Goal: Navigation & Orientation: Find specific page/section

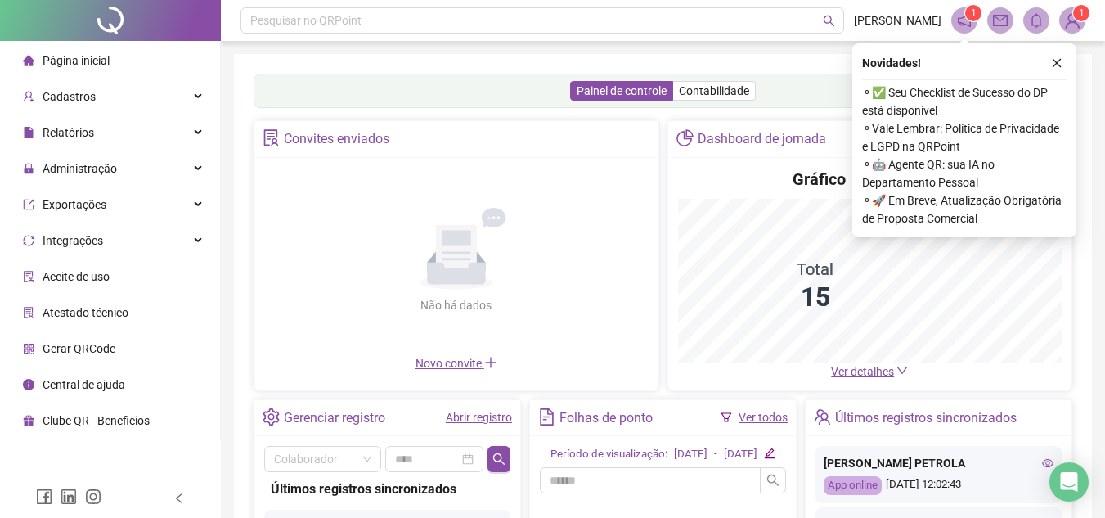
click at [26, 68] on div "Página inicial" at bounding box center [66, 60] width 87 height 33
click at [123, 203] on div "Exportações" at bounding box center [109, 204] width 213 height 33
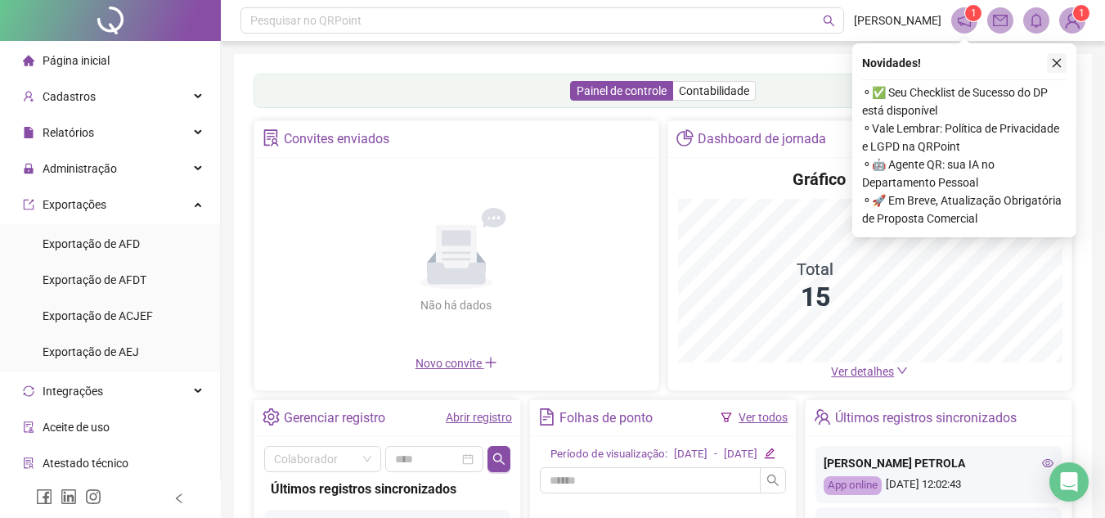
click at [1060, 65] on icon "close" at bounding box center [1056, 62] width 11 height 11
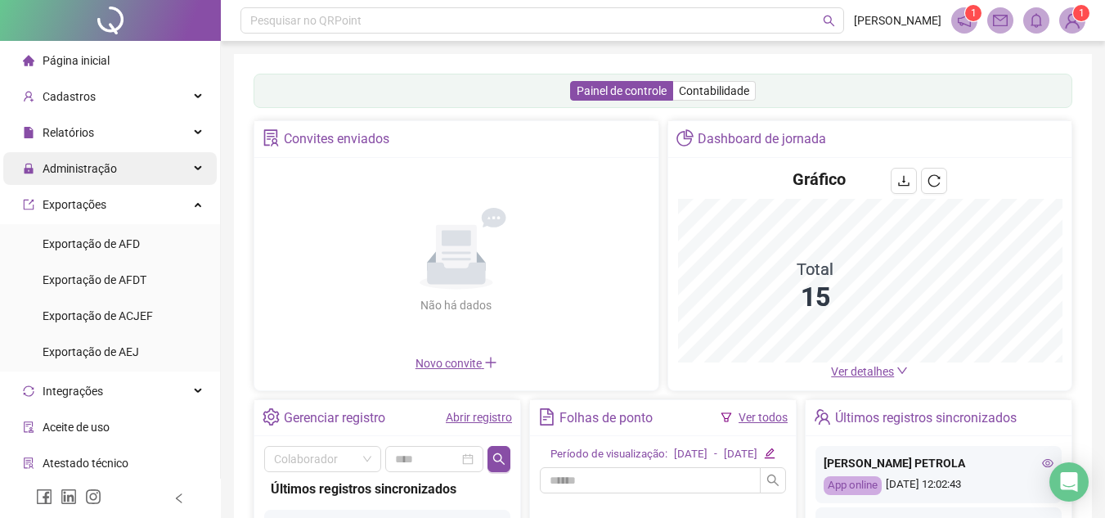
click at [105, 182] on span "Administração" at bounding box center [70, 168] width 94 height 33
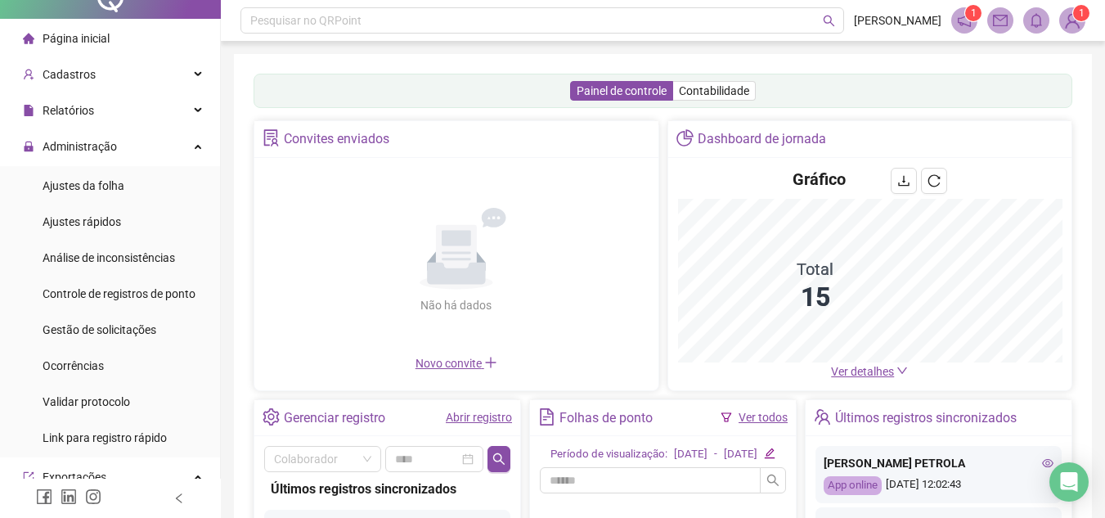
scroll to position [20, 0]
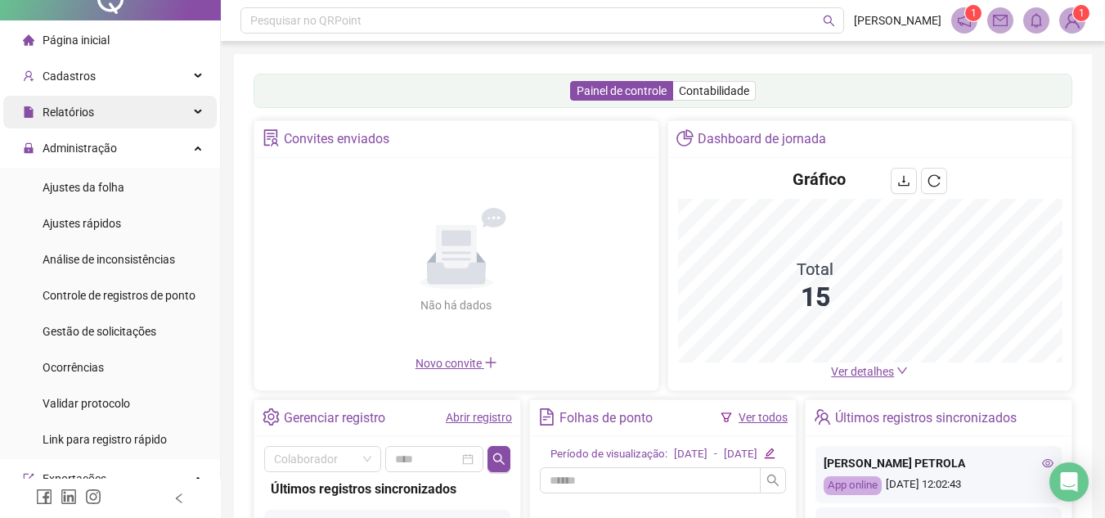
click at [141, 128] on div "Relatórios" at bounding box center [109, 112] width 213 height 33
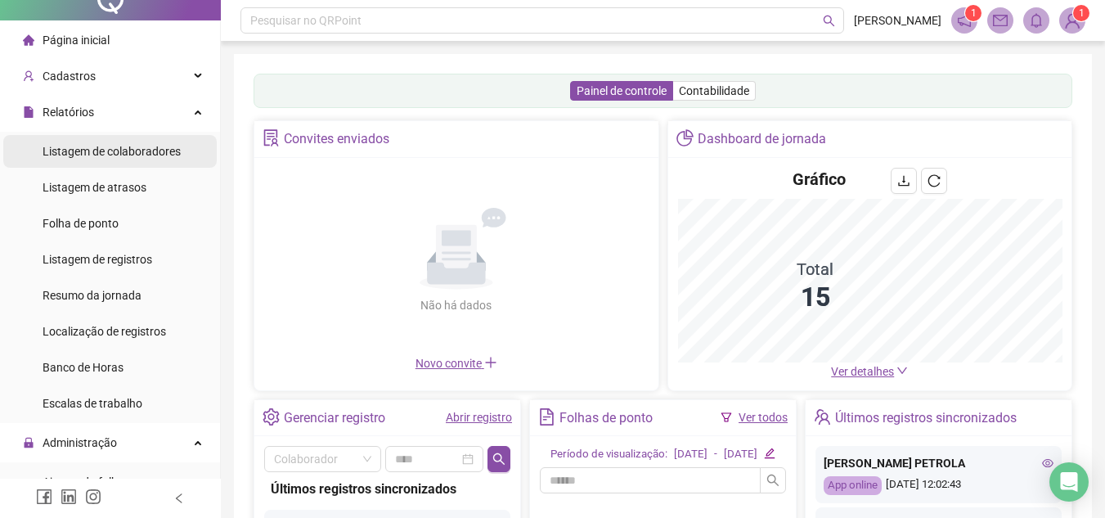
click at [164, 146] on span "Listagem de colaboradores" at bounding box center [112, 151] width 138 height 13
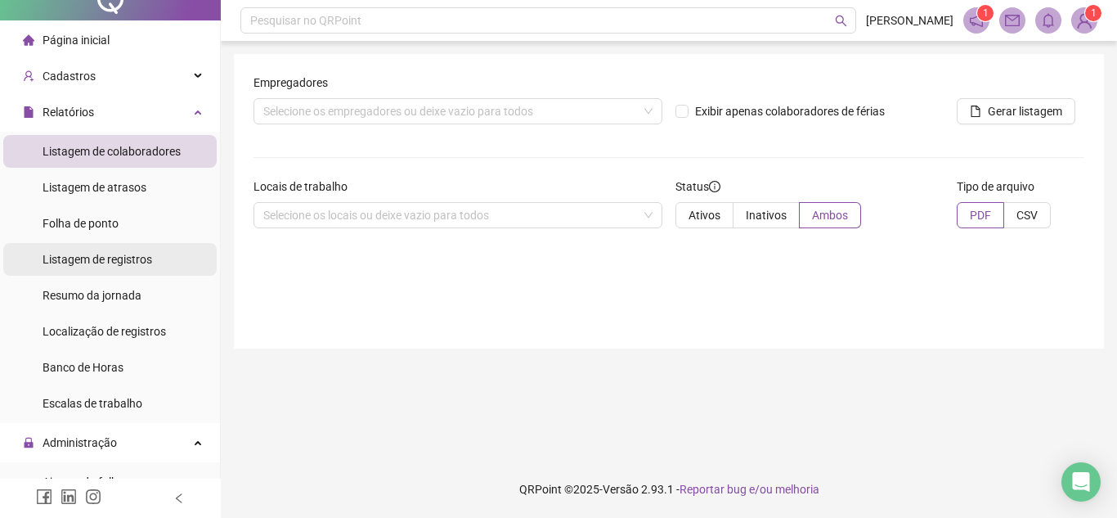
click at [110, 258] on span "Listagem de registros" at bounding box center [98, 259] width 110 height 13
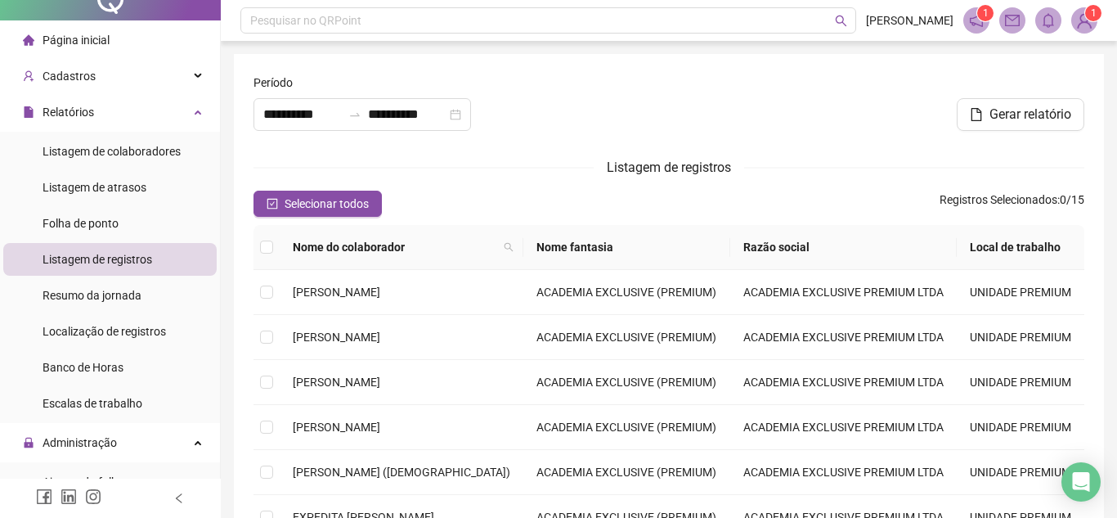
type input "**********"
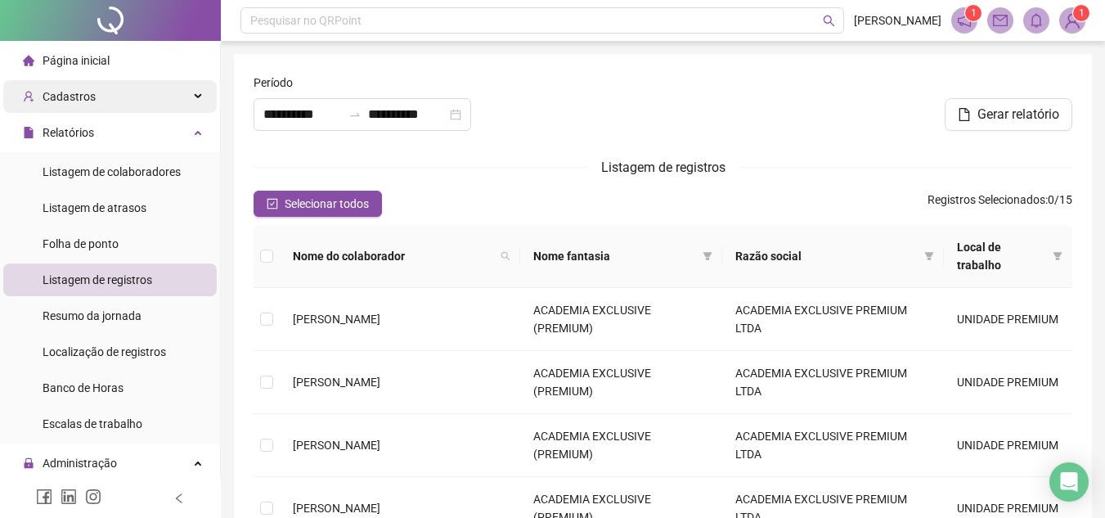
click at [127, 101] on div "Cadastros" at bounding box center [109, 96] width 213 height 33
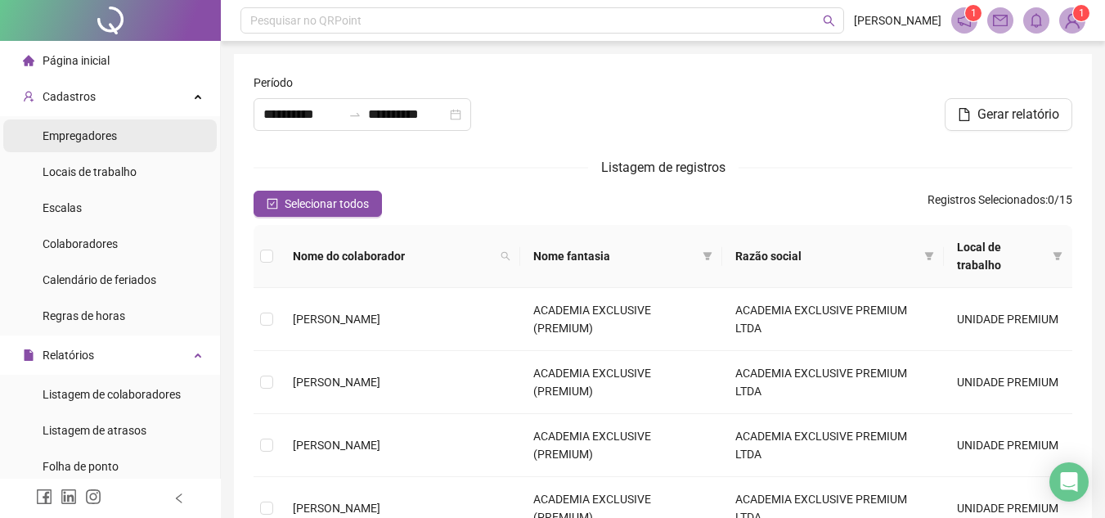
click at [96, 133] on span "Empregadores" at bounding box center [80, 135] width 74 height 13
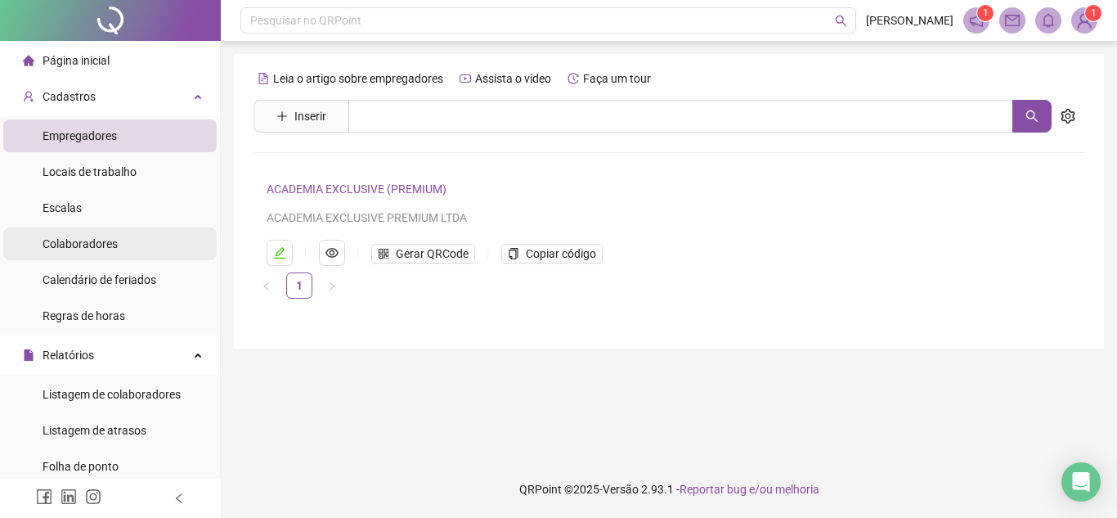
click at [93, 237] on span "Colaboradores" at bounding box center [80, 243] width 75 height 13
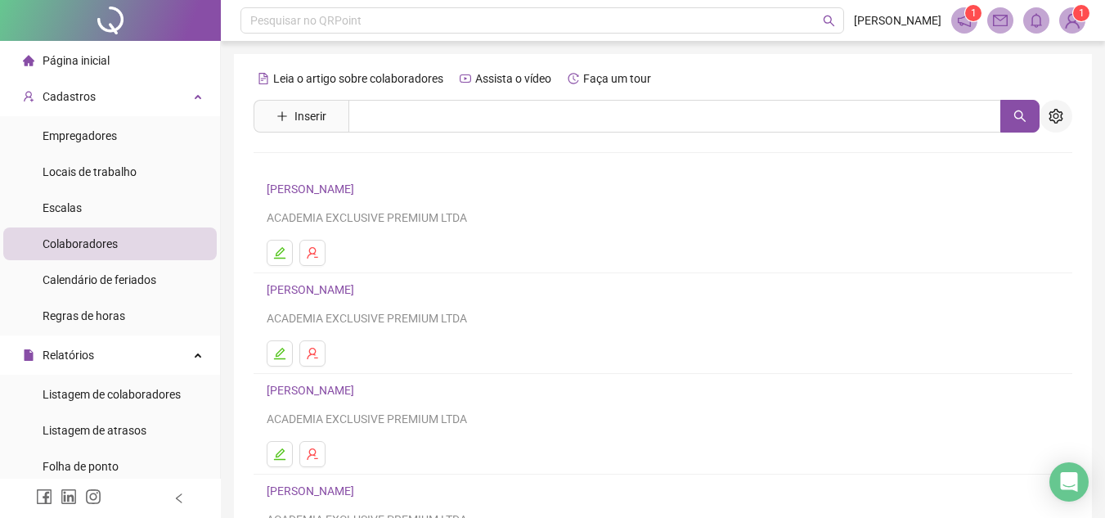
click at [1052, 124] on button "button" at bounding box center [1055, 116] width 33 height 33
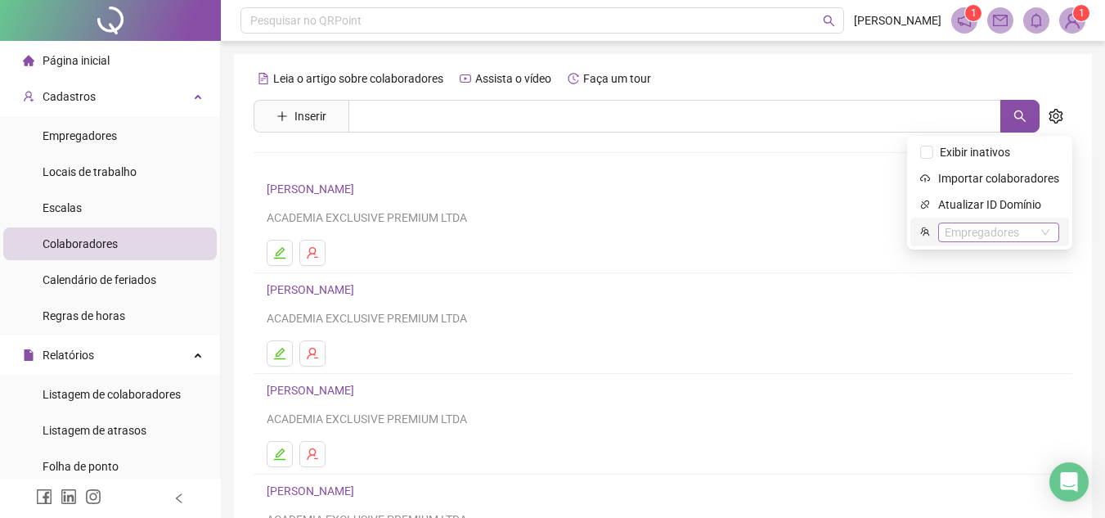
click at [1026, 232] on div "Empregadores" at bounding box center [998, 232] width 121 height 20
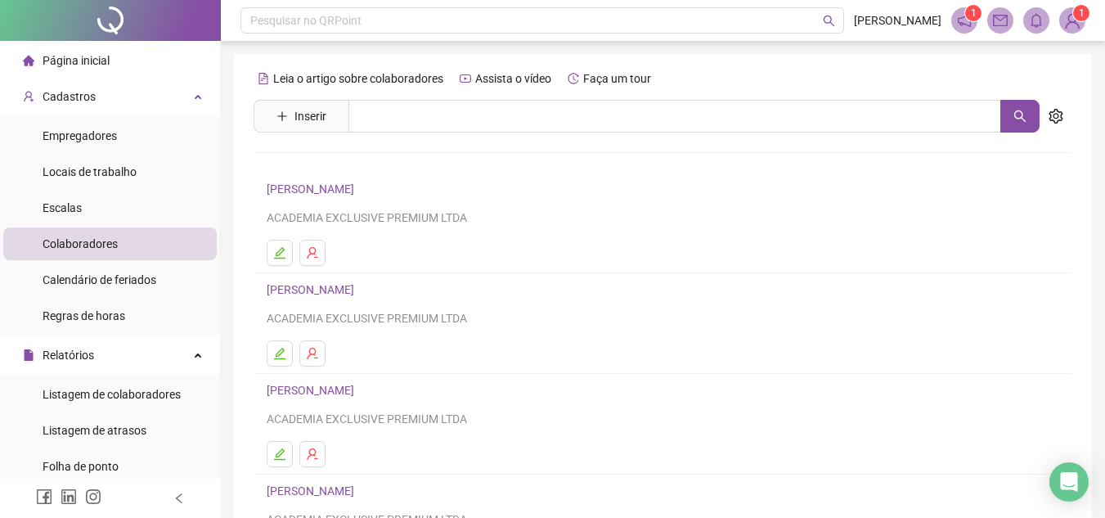
click at [337, 388] on link "[PERSON_NAME]" at bounding box center [313, 390] width 92 height 13
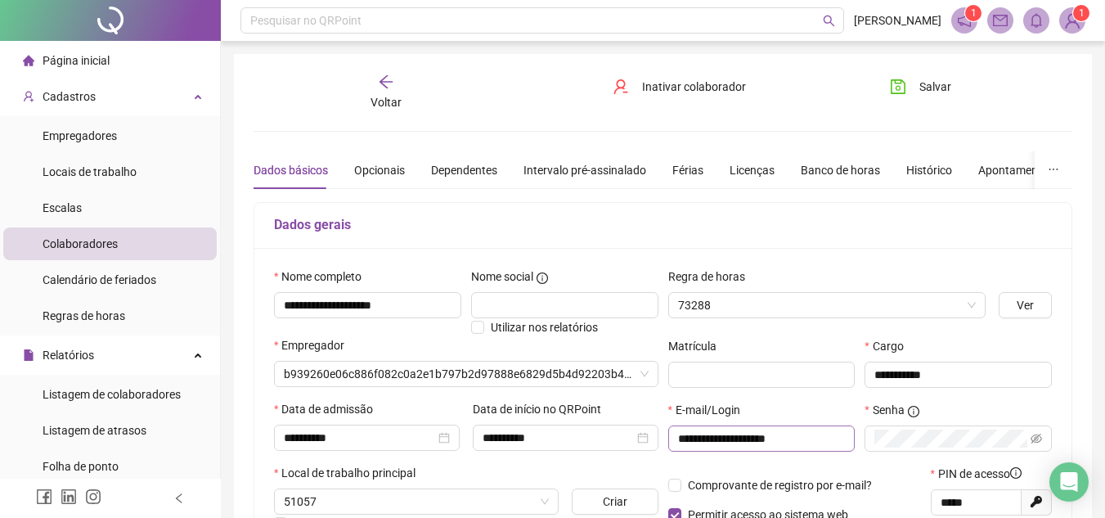
type input "**********"
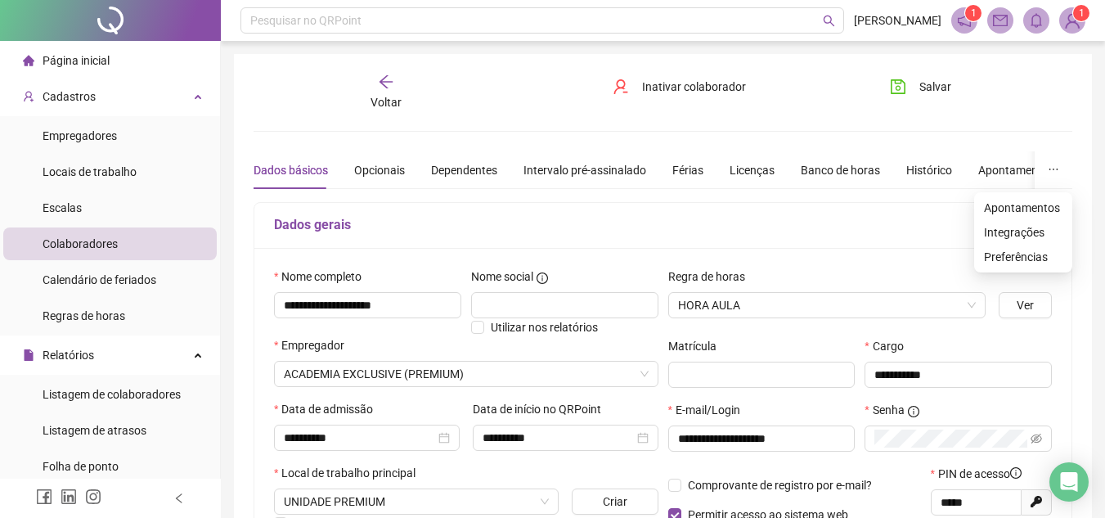
click at [1052, 173] on icon "ellipsis" at bounding box center [1053, 169] width 11 height 11
click at [913, 246] on div "Dados gerais" at bounding box center [662, 226] width 817 height 46
click at [380, 101] on span "Voltar" at bounding box center [385, 102] width 31 height 13
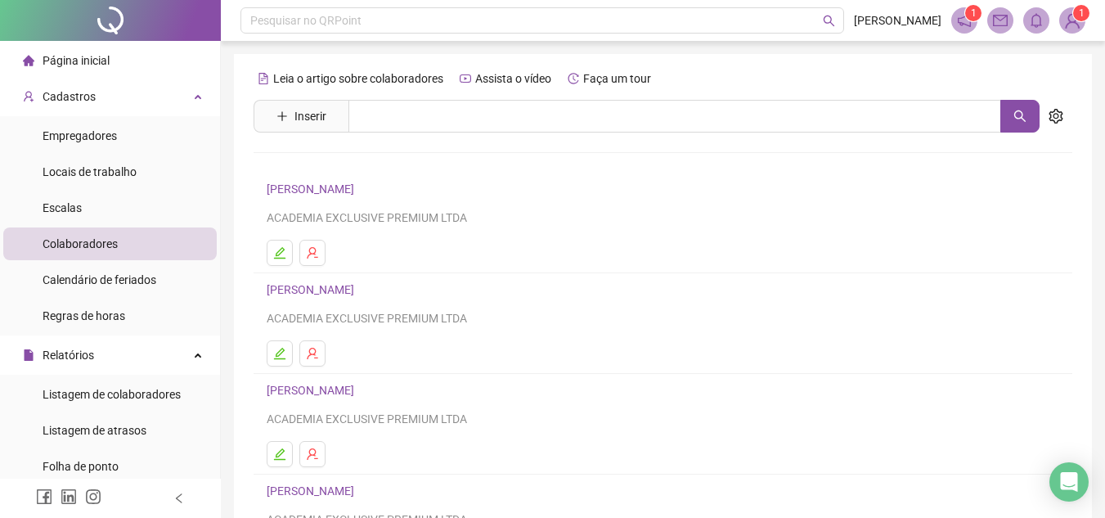
click at [124, 56] on li "Página inicial" at bounding box center [109, 60] width 213 height 33
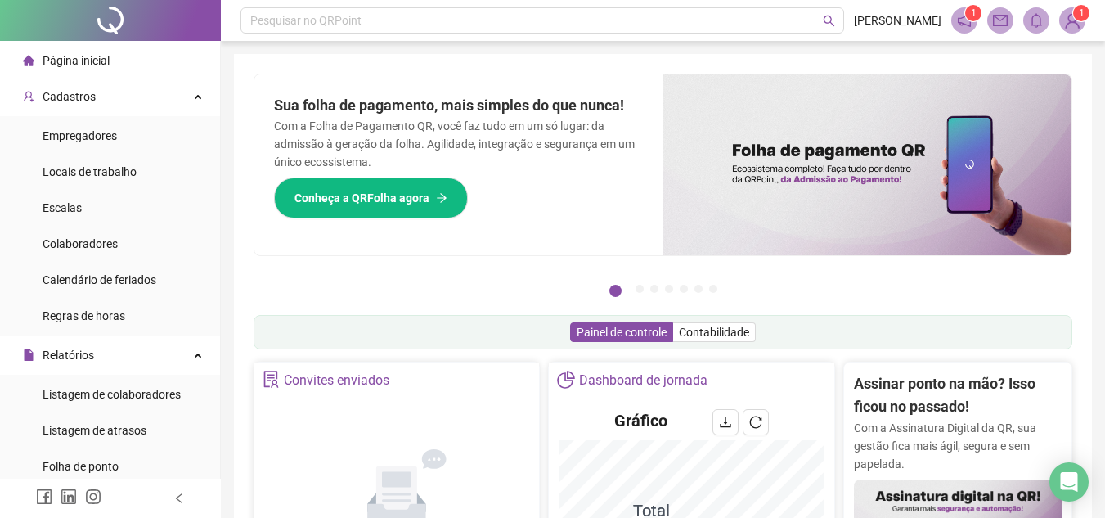
drag, startPoint x: 54, startPoint y: 43, endPoint x: 54, endPoint y: 56, distance: 13.1
click at [54, 56] on span "Página inicial" at bounding box center [76, 60] width 67 height 13
click at [41, 58] on div "Página inicial" at bounding box center [66, 60] width 87 height 33
click at [133, 70] on li "Página inicial" at bounding box center [109, 60] width 213 height 33
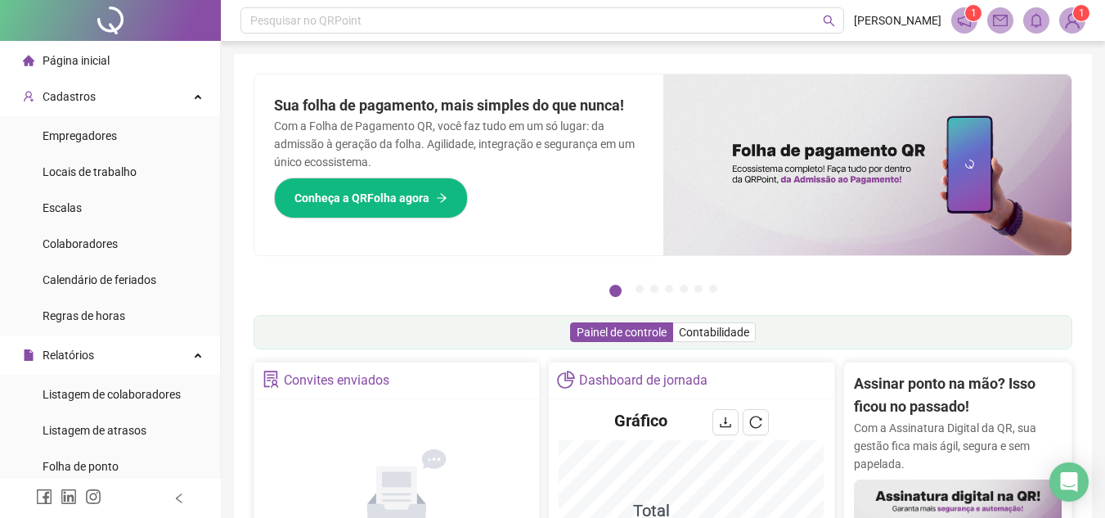
click at [43, 69] on div "Página inicial" at bounding box center [66, 60] width 87 height 33
click at [57, 65] on span "Página inicial" at bounding box center [76, 60] width 67 height 13
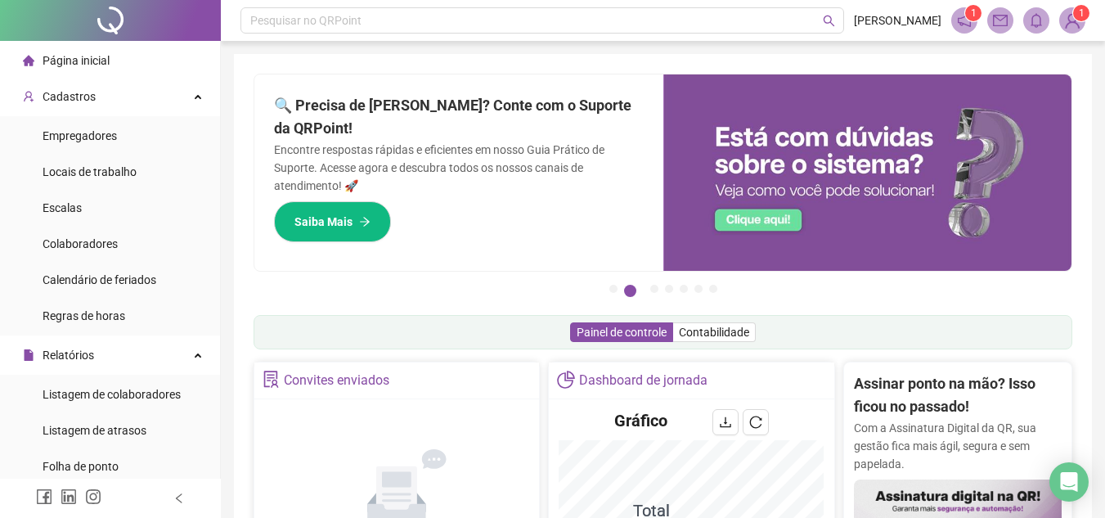
click at [65, 51] on div "Página inicial" at bounding box center [66, 60] width 87 height 33
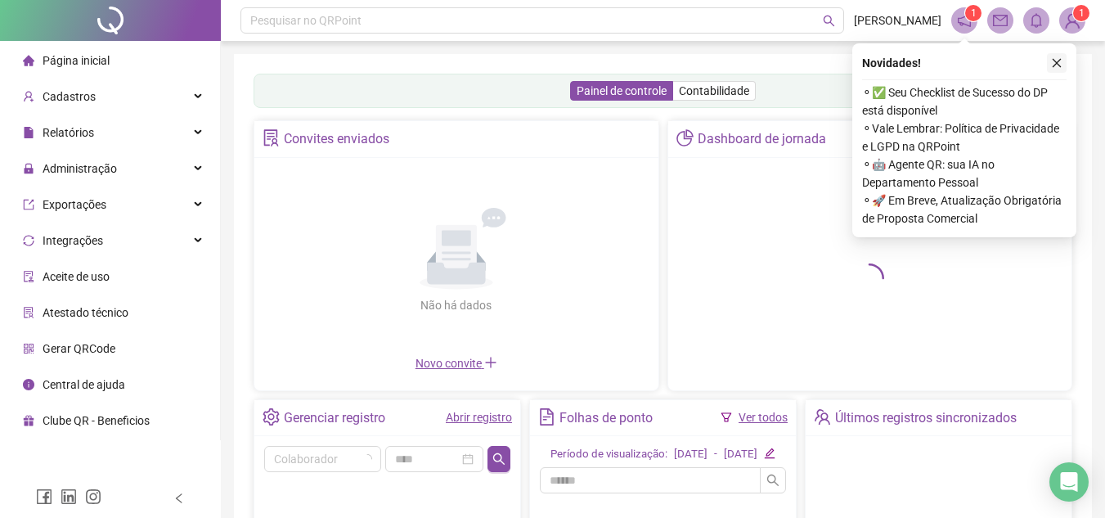
click at [1059, 68] on icon "close" at bounding box center [1056, 62] width 11 height 11
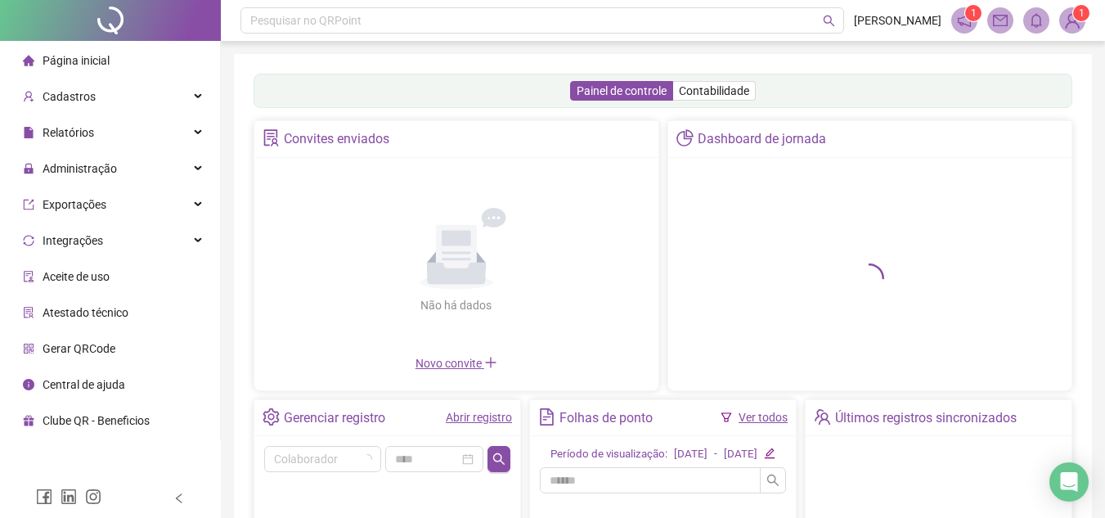
click at [1089, 7] on header "Pesquisar no QRPoint BARBARA BATISTA 1 1" at bounding box center [663, 20] width 884 height 41
click at [1087, 11] on sup "1" at bounding box center [1081, 13] width 16 height 16
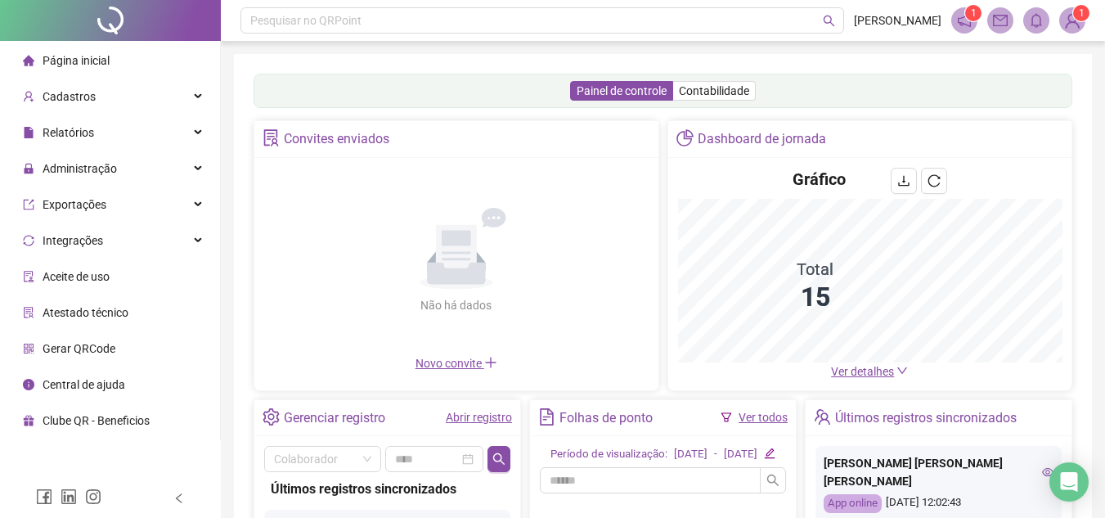
click at [87, 56] on span "Página inicial" at bounding box center [76, 60] width 67 height 13
